Goal: Transaction & Acquisition: Purchase product/service

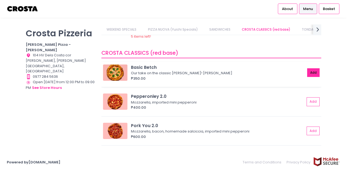
click at [307, 71] on button "Add" at bounding box center [313, 72] width 12 height 9
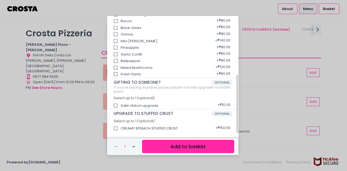
click at [116, 127] on input "CREAMY SPINACH STUFFED CRUST" at bounding box center [116, 128] width 10 height 10
checkbox input "true"
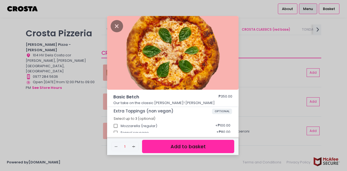
click at [173, 146] on button "Add to basket" at bounding box center [188, 146] width 92 height 13
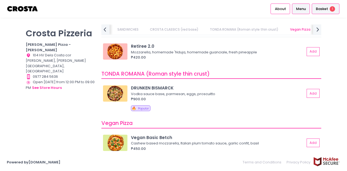
click at [321, 9] on span "Basket" at bounding box center [322, 8] width 12 height 5
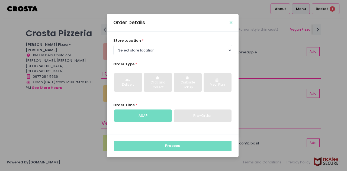
click at [231, 23] on icon "Close" at bounding box center [231, 23] width 3 height 4
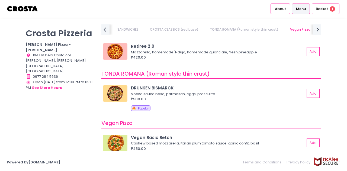
click at [177, 31] on link "CROSTA CLASSICS (red base)" at bounding box center [174, 29] width 59 height 10
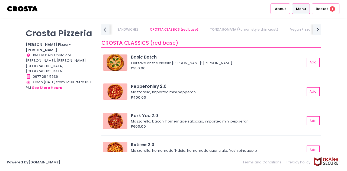
click at [141, 30] on link "SANDWICHES" at bounding box center [128, 29] width 32 height 10
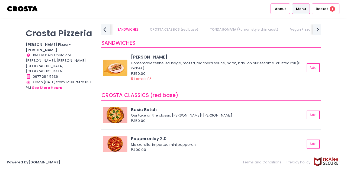
click at [104, 30] on icon "prev Created with Sketch." at bounding box center [105, 29] width 8 height 8
click at [114, 31] on link "WEEKEND SPECIALS" at bounding box center [121, 29] width 40 height 10
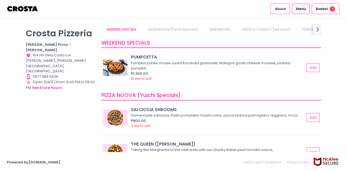
click at [156, 29] on link "PIZZA NUOVA (Yuichi Specials)" at bounding box center [173, 29] width 60 height 10
